Goal: Information Seeking & Learning: Learn about a topic

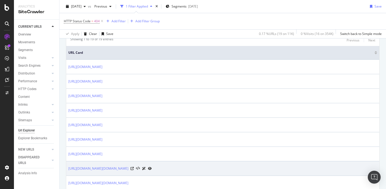
scroll to position [115, 0]
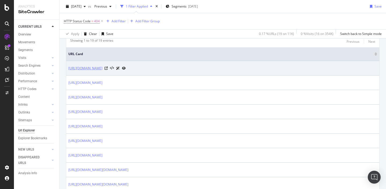
click at [102, 70] on link "[URL][DOMAIN_NAME]" at bounding box center [85, 67] width 34 height 5
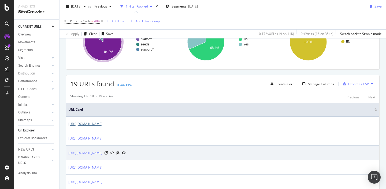
scroll to position [61, 0]
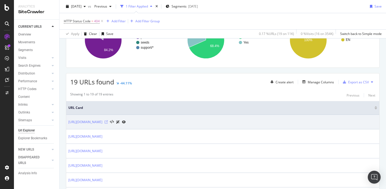
click at [108, 122] on icon at bounding box center [106, 121] width 3 height 3
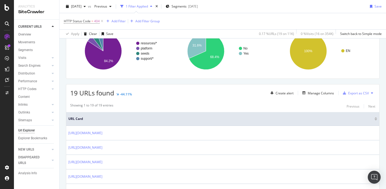
scroll to position [84, 0]
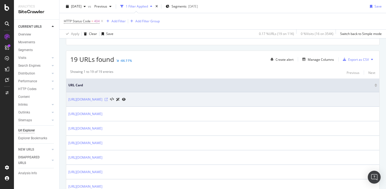
click at [108, 99] on icon at bounding box center [106, 99] width 3 height 3
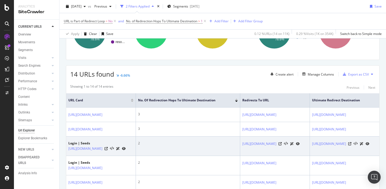
scroll to position [61, 0]
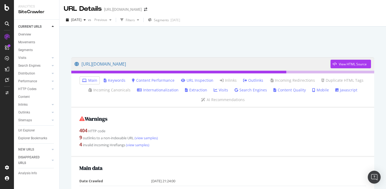
click at [250, 82] on link "Outlinks" at bounding box center [253, 79] width 20 height 5
